Goal: Find specific page/section: Find specific page/section

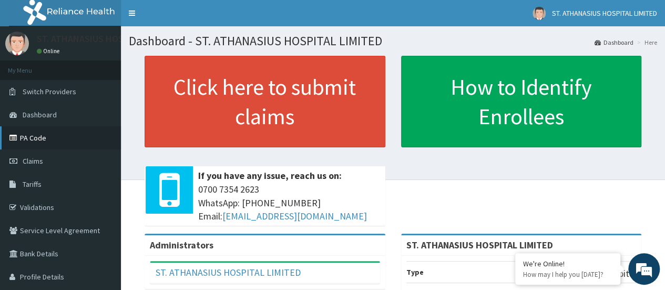
click at [64, 141] on link "PA Code" at bounding box center [60, 137] width 121 height 23
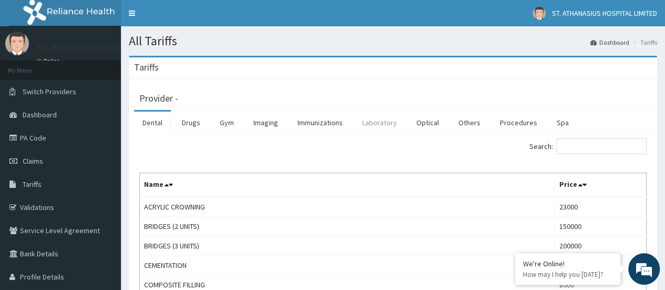
click at [379, 123] on link "Laboratory" at bounding box center [380, 122] width 52 height 22
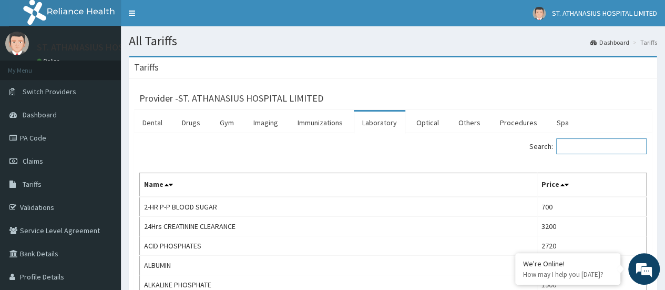
click at [567, 148] on input "Search:" at bounding box center [601, 146] width 90 height 16
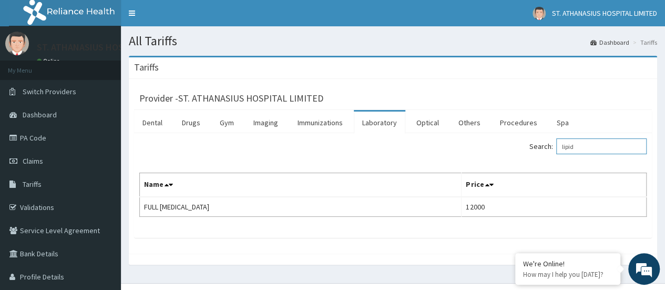
type input "lipid"
